Goal: Task Accomplishment & Management: Manage account settings

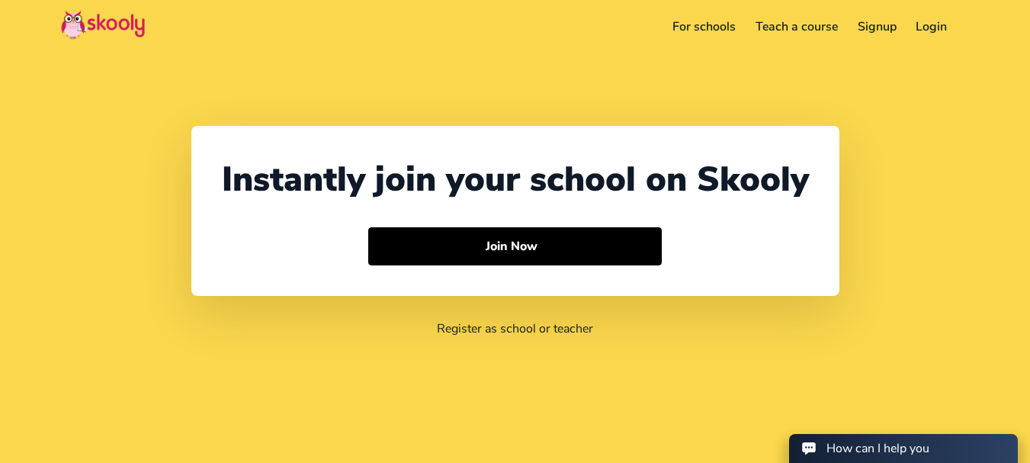
select select "91"
select select "[GEOGRAPHIC_DATA]"
select select "[GEOGRAPHIC_DATA]/[GEOGRAPHIC_DATA]"
click at [910, 26] on link "Login" at bounding box center [909, 26] width 51 height 24
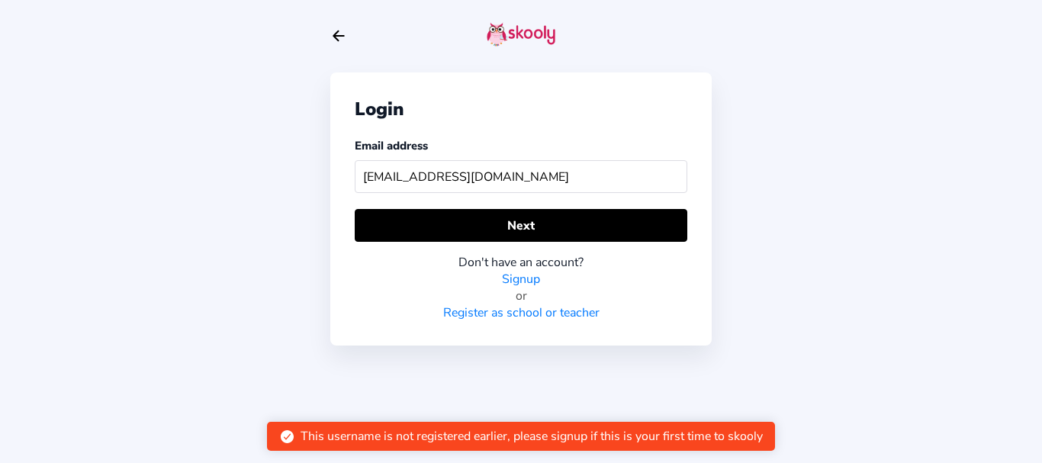
click at [487, 173] on input "[EMAIL_ADDRESS][DOMAIN_NAME]" at bounding box center [521, 176] width 332 height 33
type input "[EMAIL_ADDRESS][DOMAIN_NAME]"
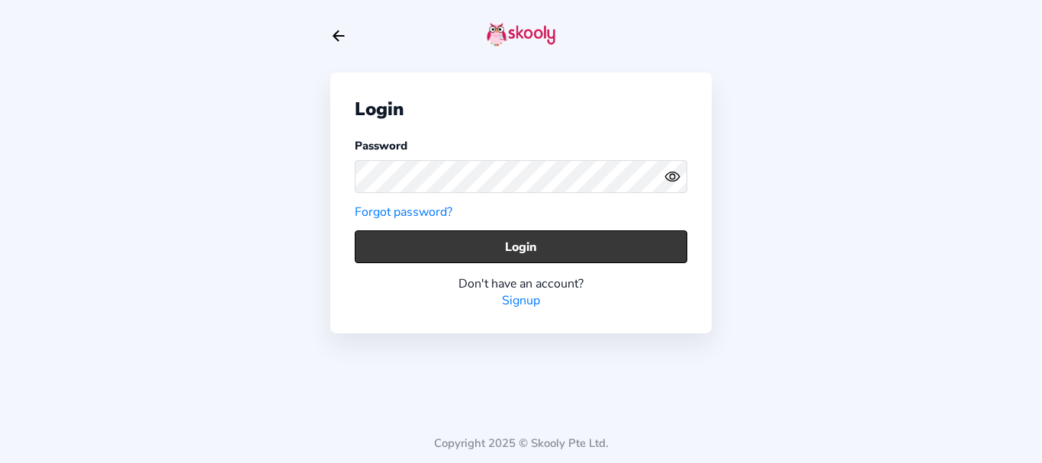
click at [381, 249] on button "Login" at bounding box center [521, 246] width 332 height 33
